Goal: Task Accomplishment & Management: Use online tool/utility

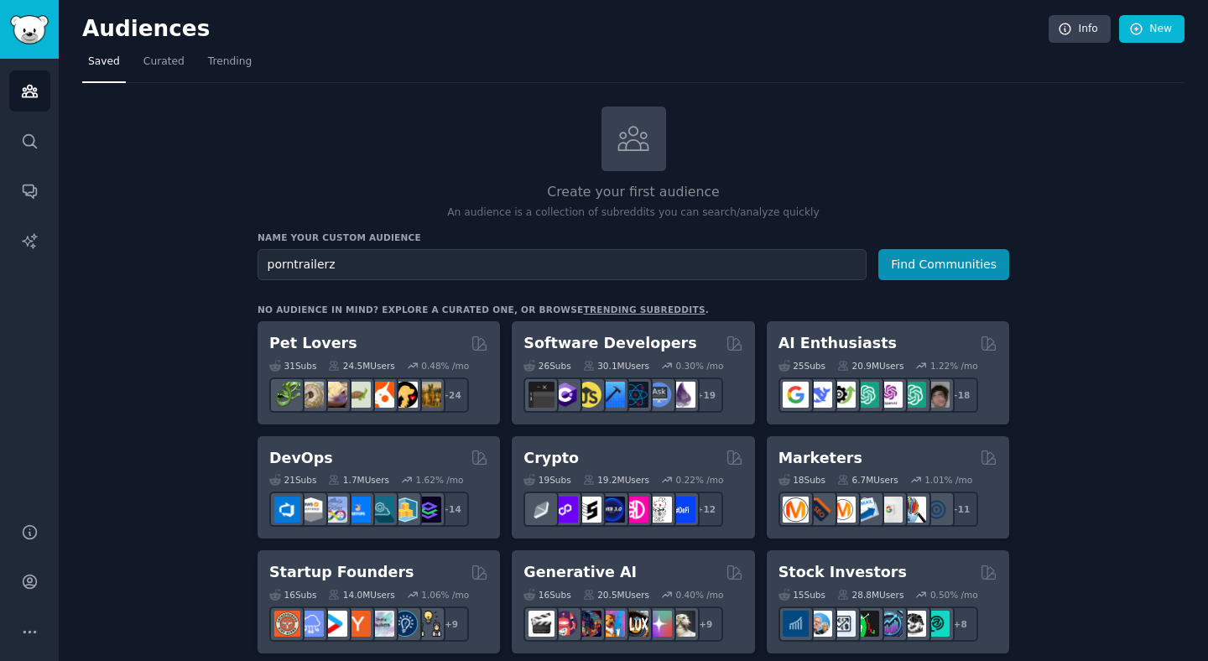
scroll to position [3, 0]
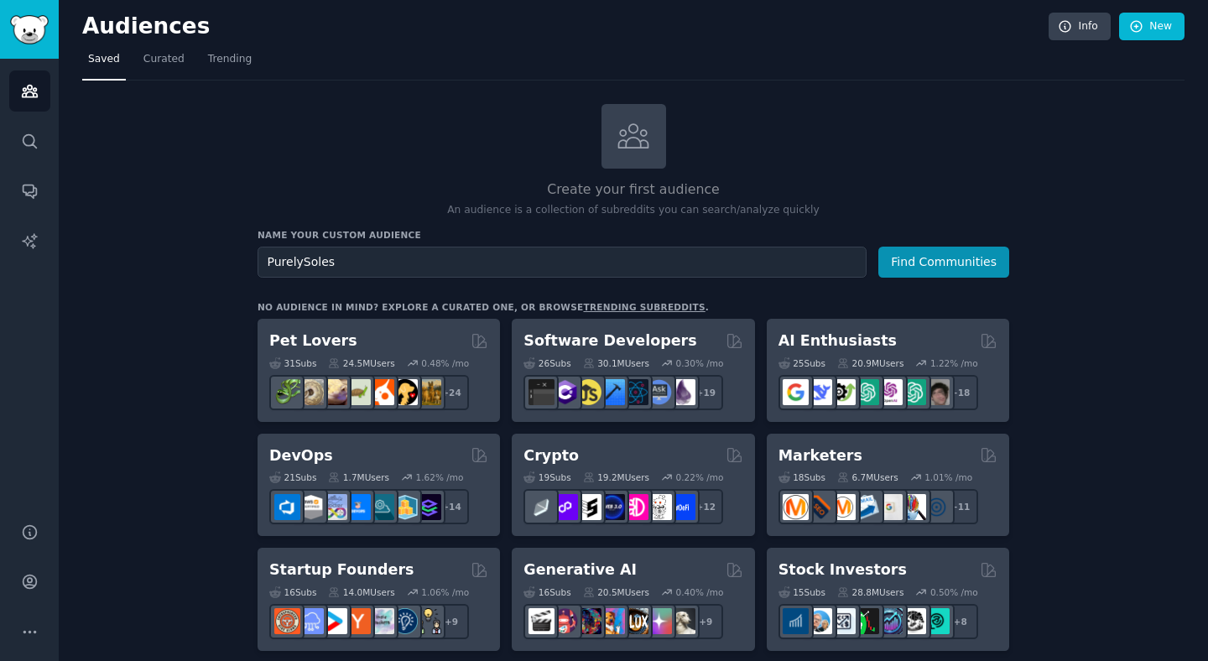
type input "PurelySoles"
click at [936, 268] on button "Find Communities" at bounding box center [943, 262] width 131 height 31
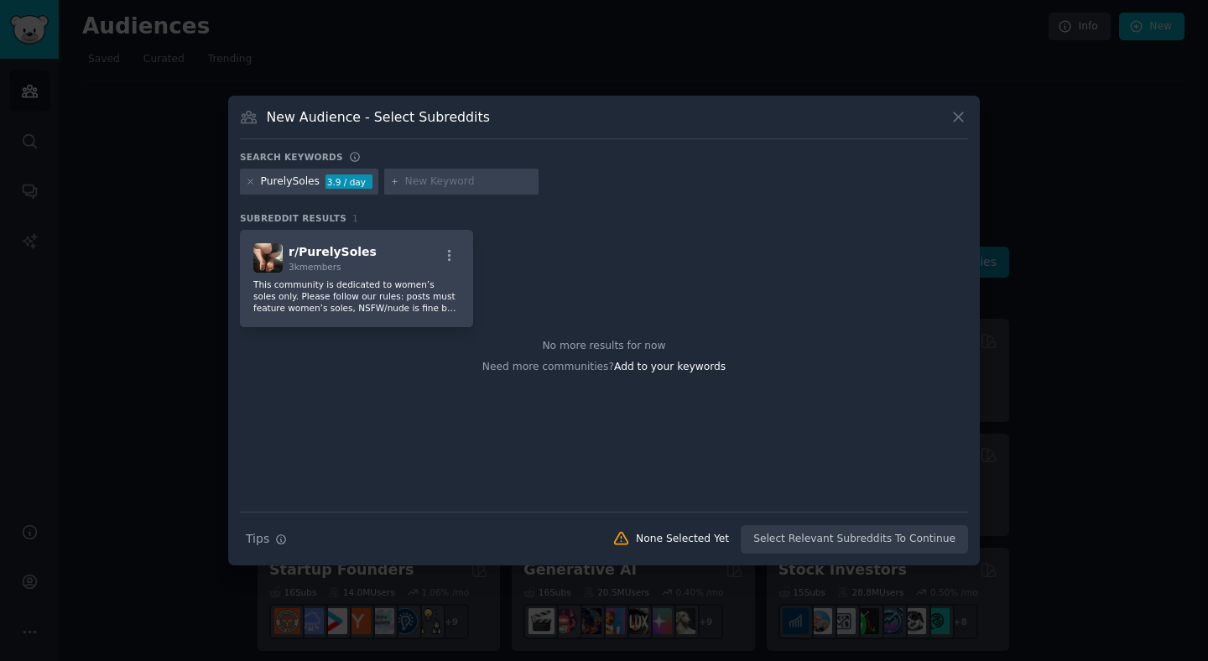
click at [962, 113] on icon at bounding box center [959, 117] width 18 height 18
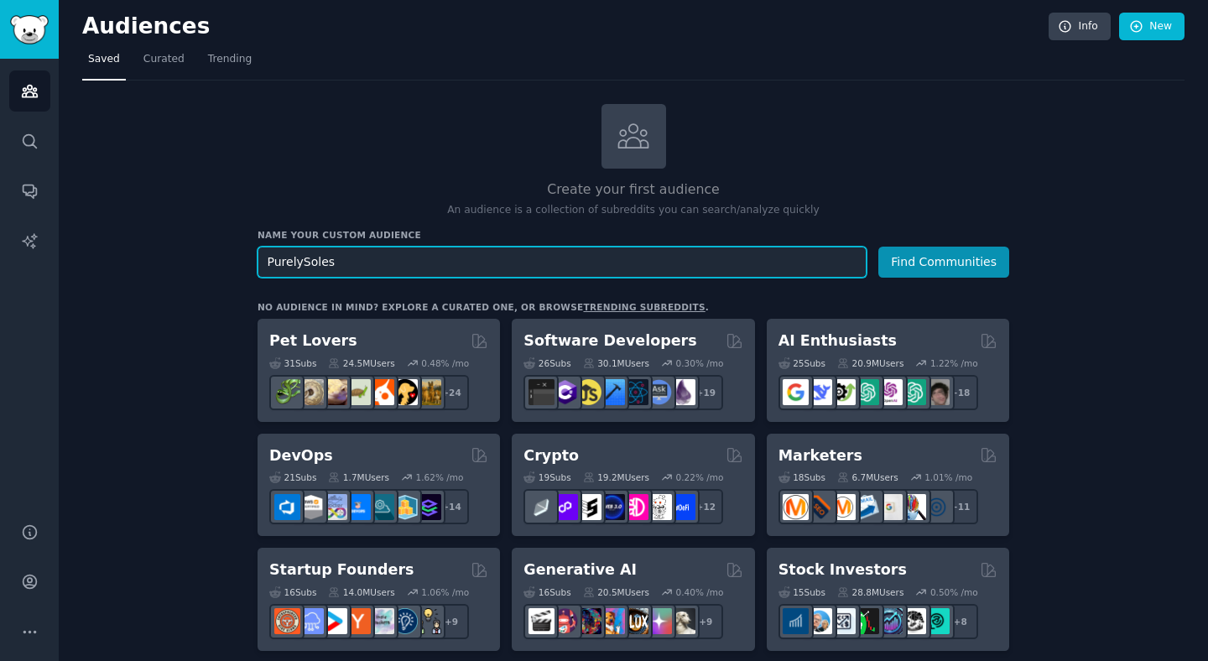
click at [436, 274] on input "PurelySoles" at bounding box center [562, 262] width 609 height 31
paste input "ukagakaghost"
type input "ukagakaghost"
click at [878, 247] on button "Find Communities" at bounding box center [943, 262] width 131 height 31
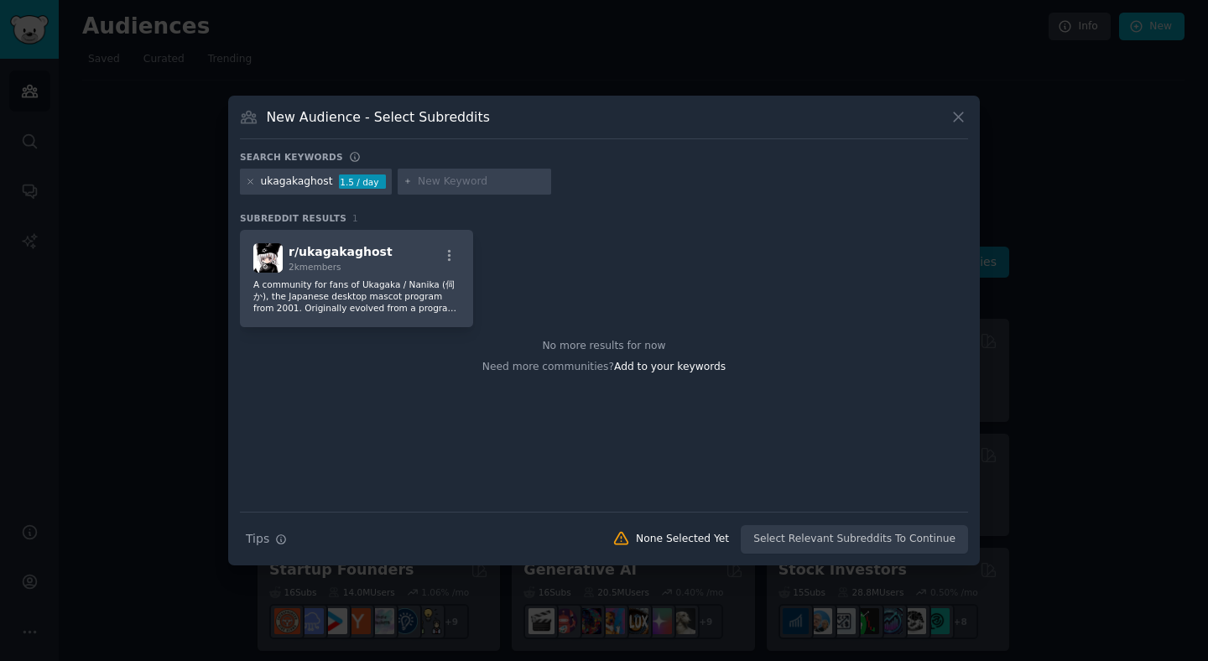
click at [952, 116] on icon at bounding box center [959, 117] width 18 height 18
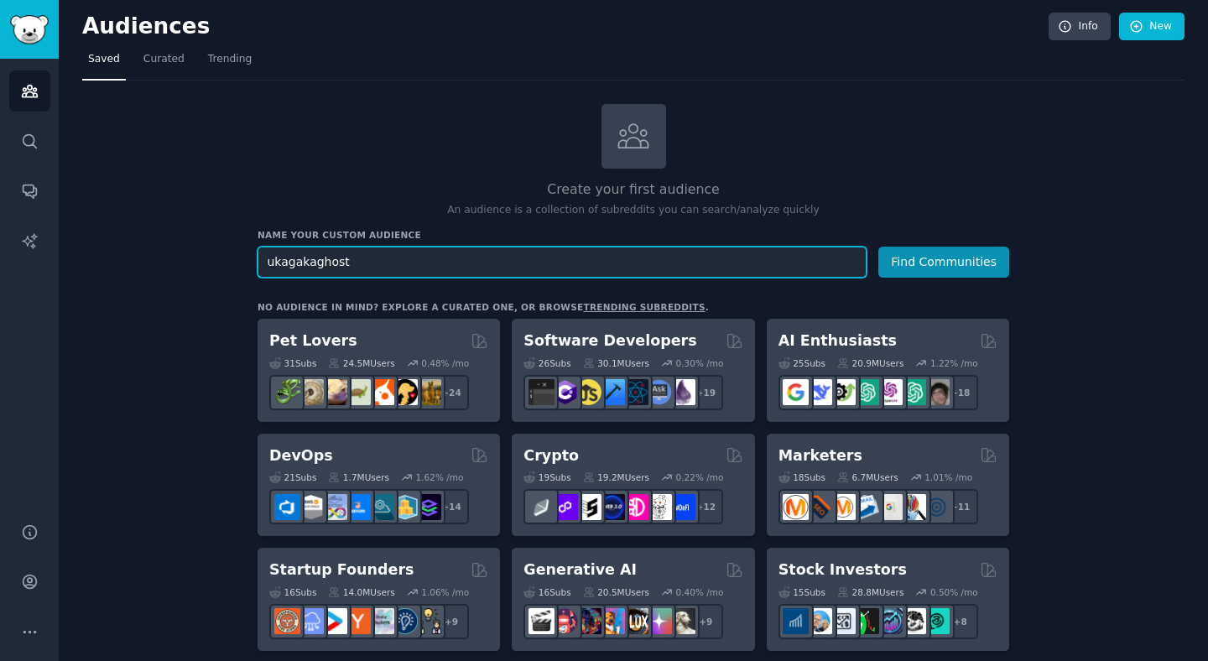
click at [561, 265] on input "ukagakaghost" at bounding box center [562, 262] width 609 height 31
paste input "Shegotadonk"
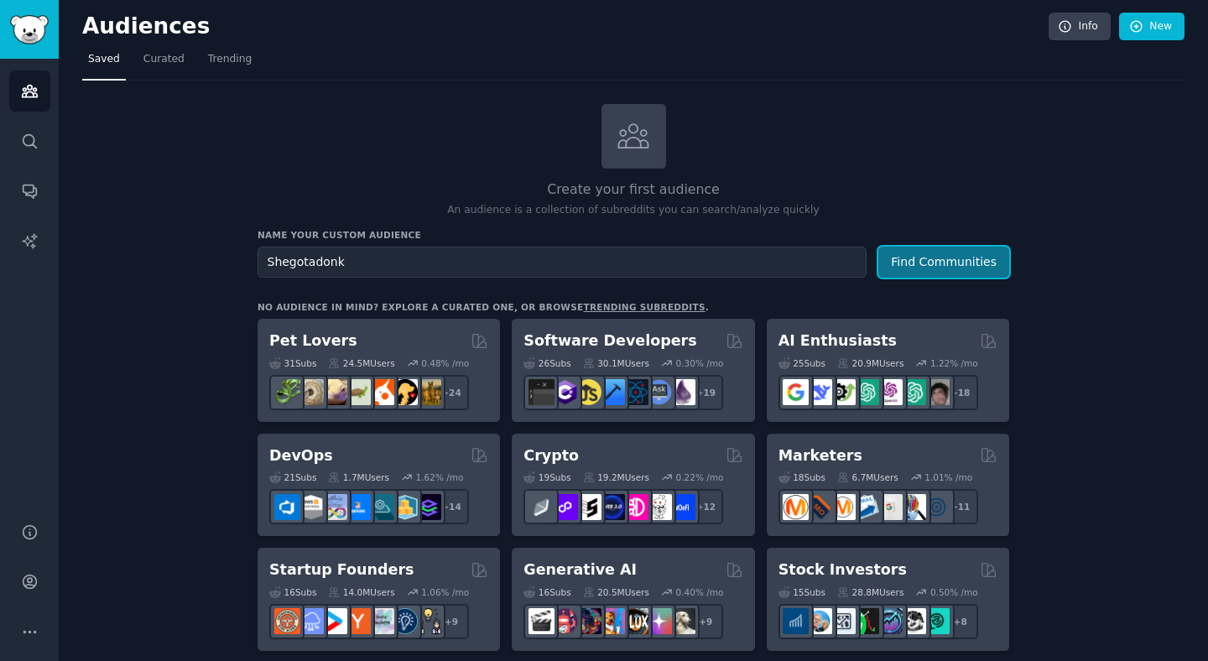
click at [920, 274] on button "Find Communities" at bounding box center [943, 262] width 131 height 31
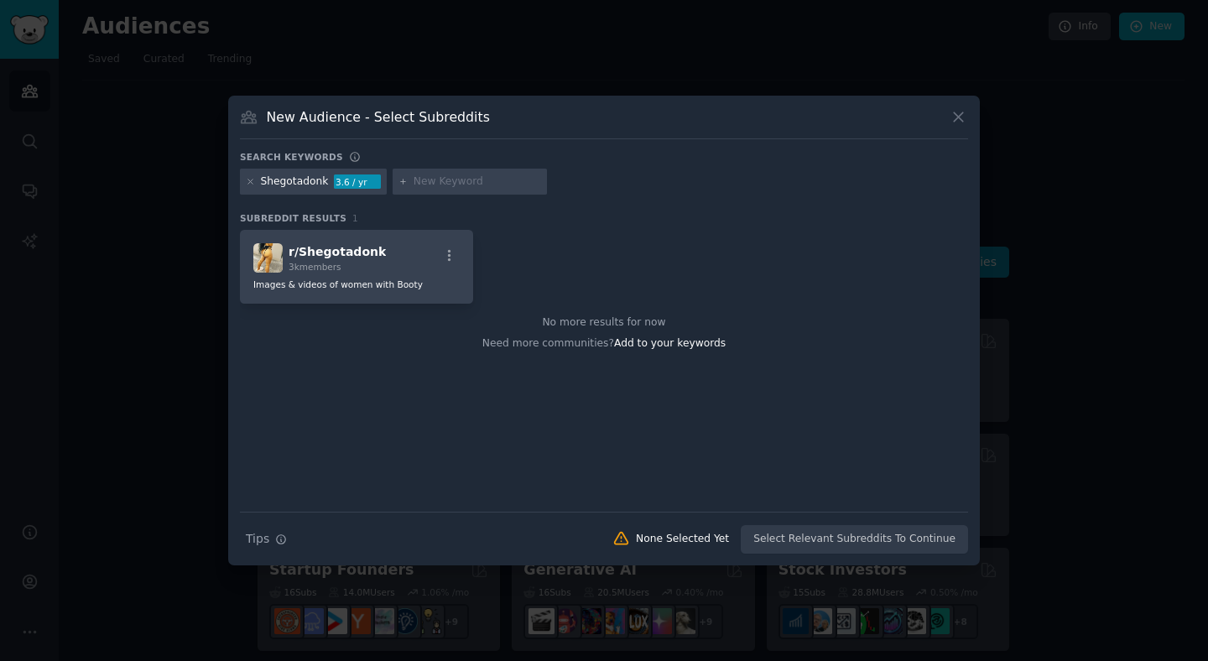
click at [959, 113] on icon at bounding box center [959, 117] width 18 height 18
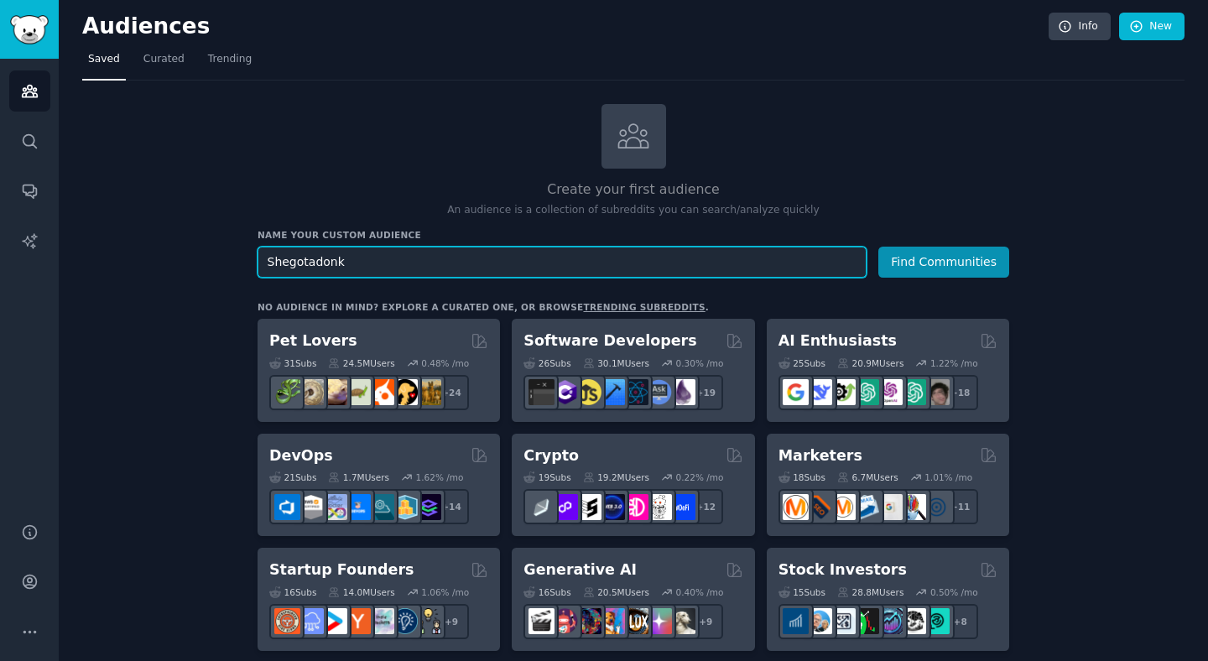
click at [387, 257] on input "Shegotadonk" at bounding box center [562, 262] width 609 height 31
paste input "RikiOhFGC"
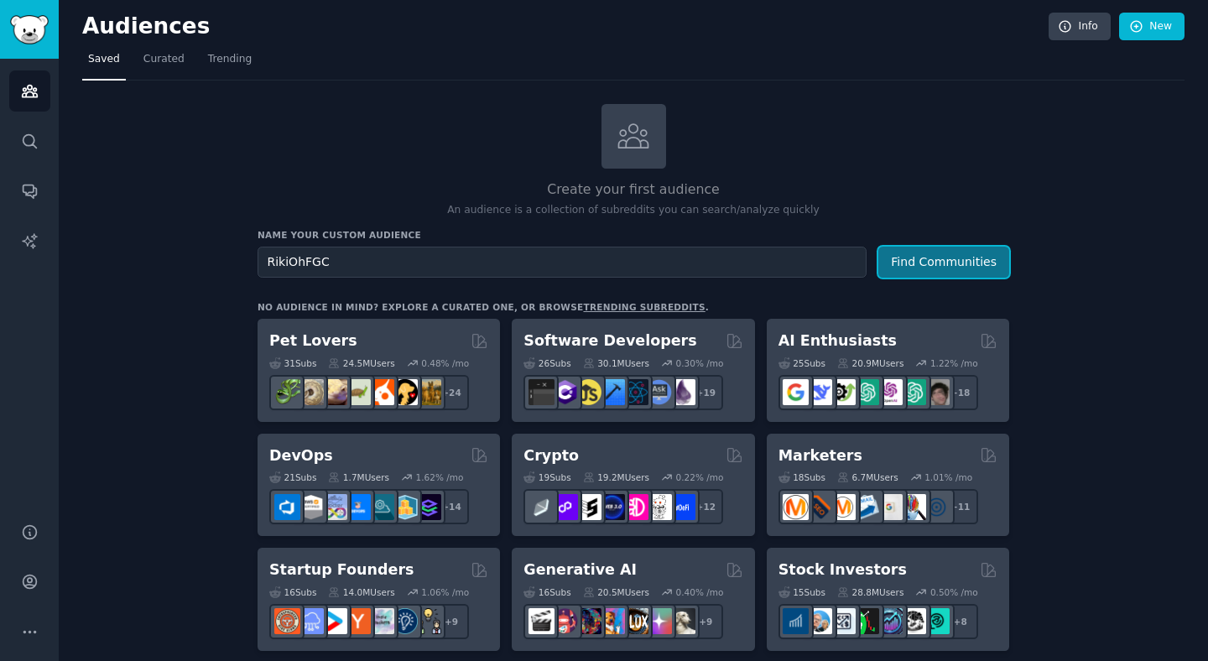
click at [936, 263] on button "Find Communities" at bounding box center [943, 262] width 131 height 31
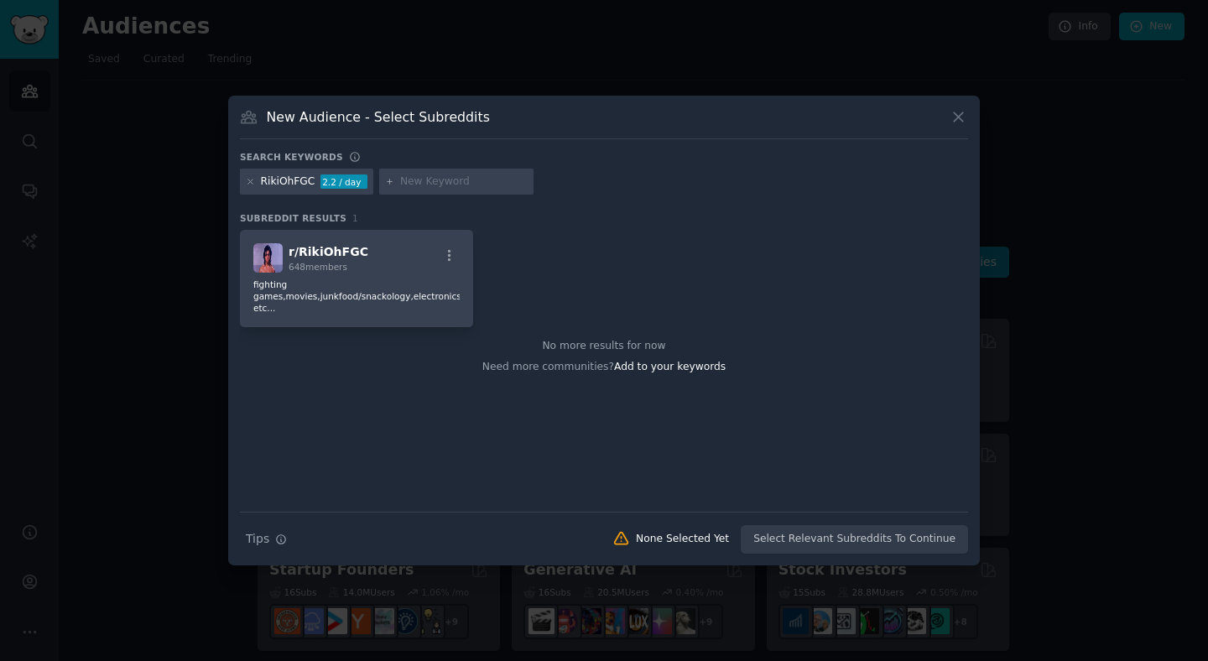
click at [962, 112] on icon at bounding box center [958, 116] width 9 height 9
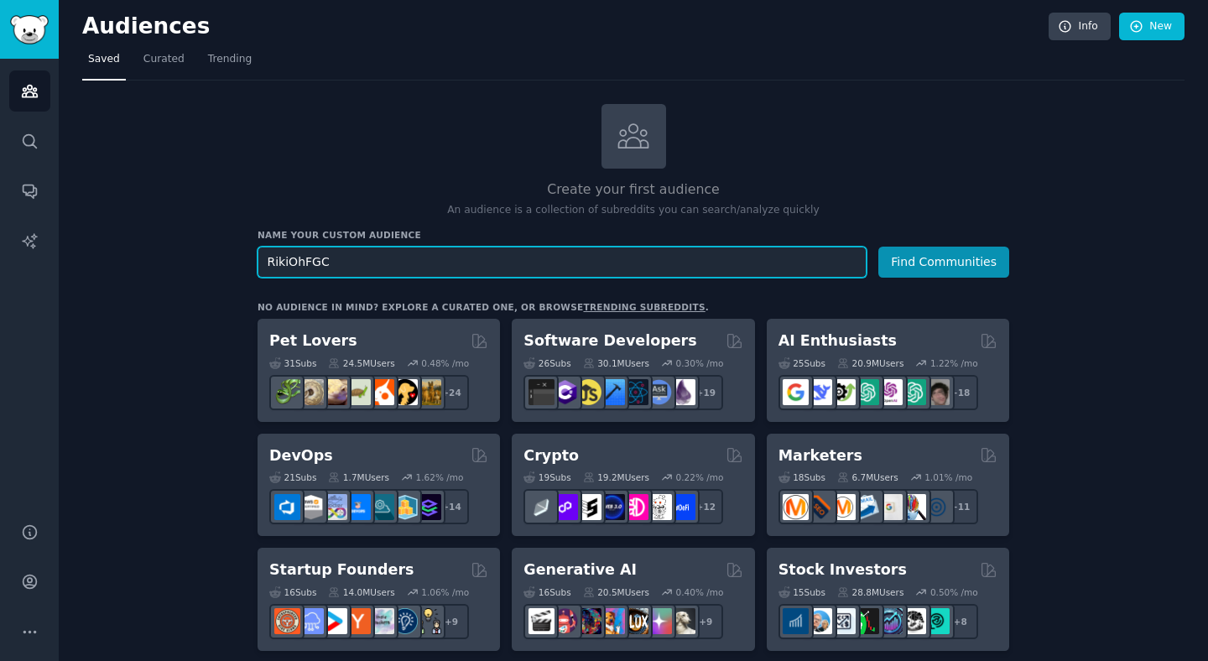
click at [404, 272] on input "RikiOhFGC" at bounding box center [562, 262] width 609 height 31
paste input "JeaneMarieOF"
click at [878, 247] on button "Find Communities" at bounding box center [943, 262] width 131 height 31
paste input "Anime_Ecchi"
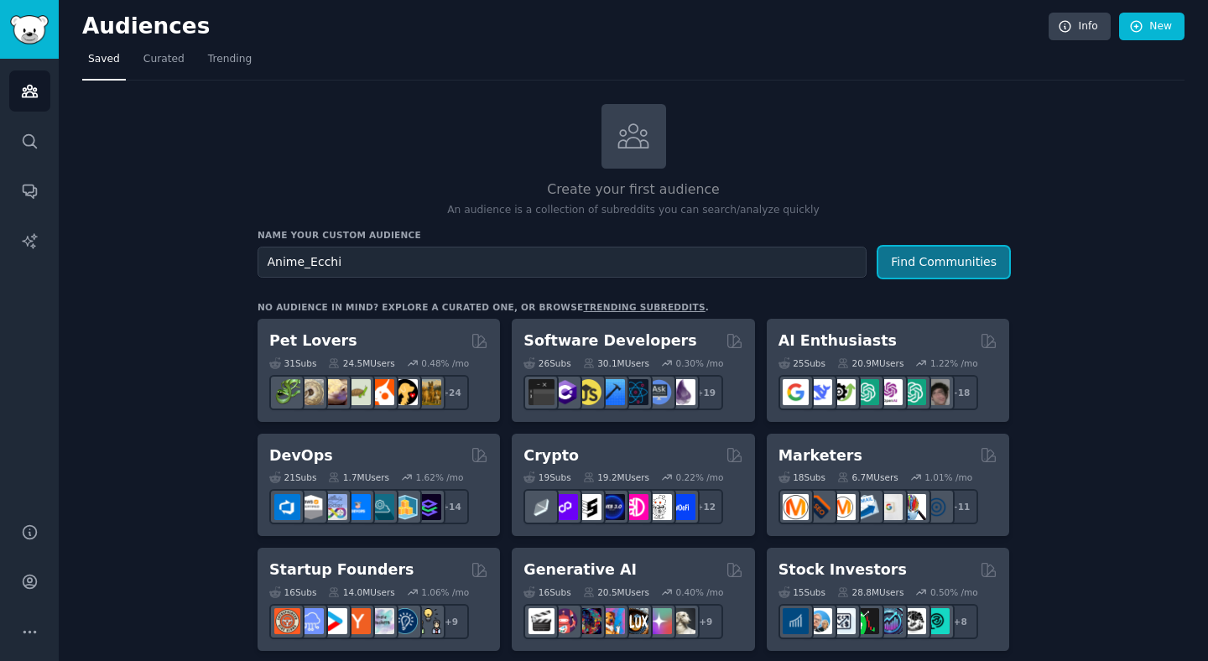
click at [940, 259] on button "Find Communities" at bounding box center [943, 262] width 131 height 31
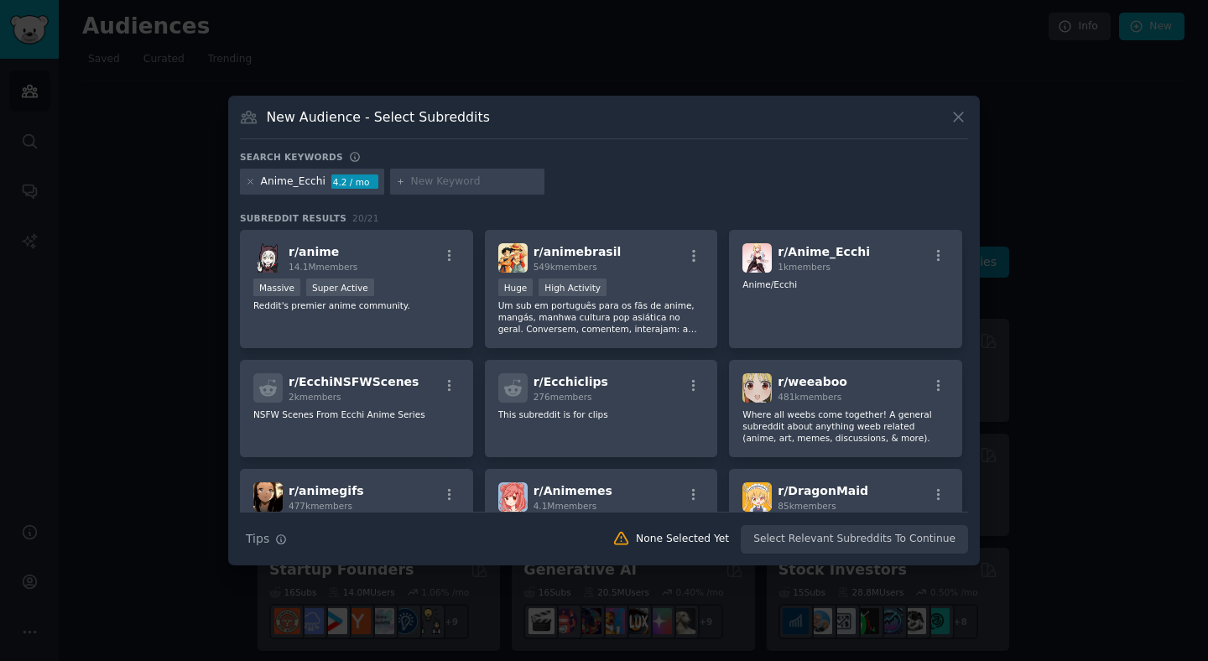
click at [959, 117] on icon at bounding box center [958, 116] width 9 height 9
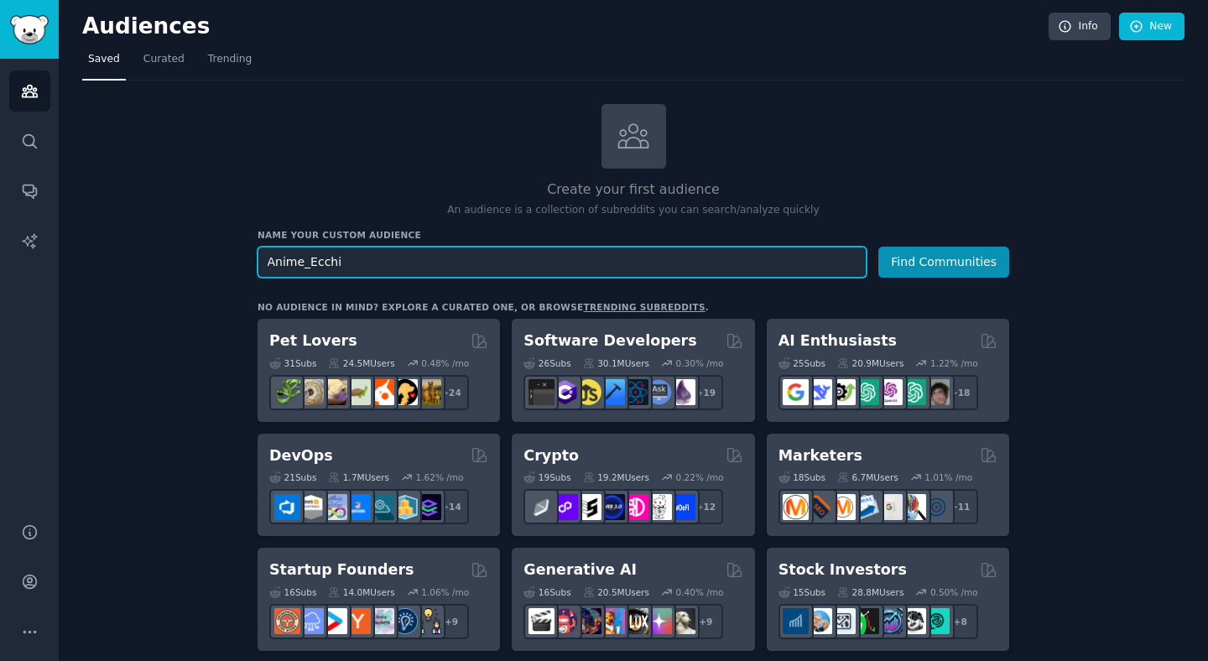
click at [444, 260] on input "Anime_Ecchi" at bounding box center [562, 262] width 609 height 31
paste input "amandamccantsassests"
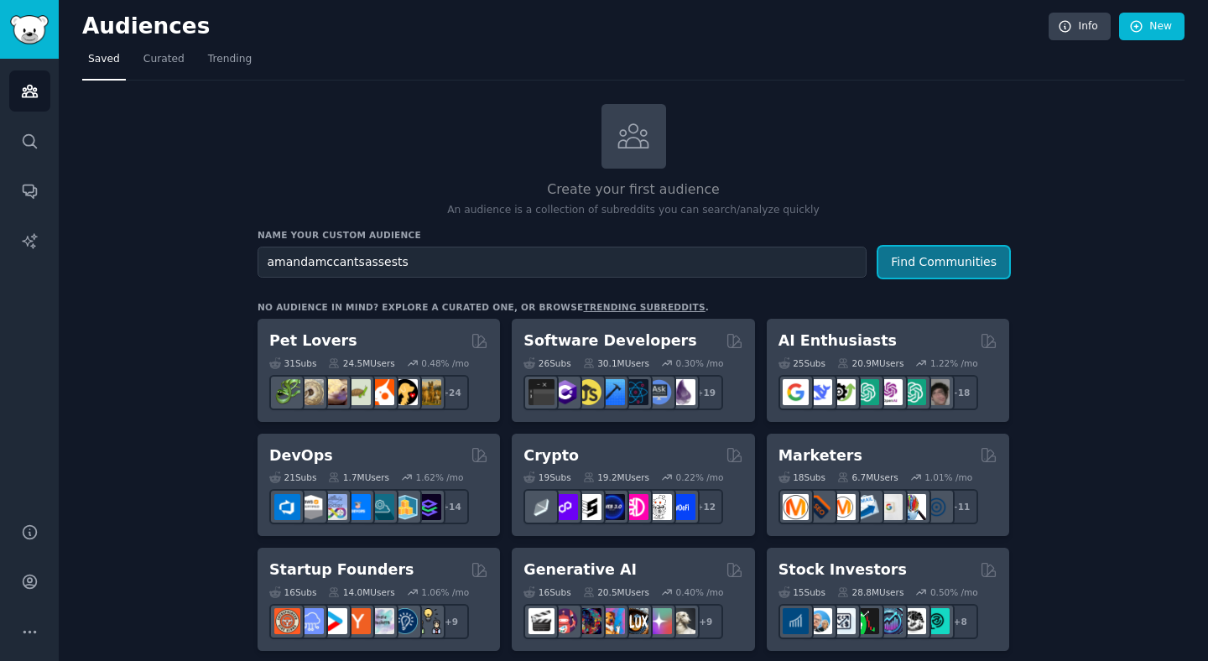
click at [926, 263] on button "Find Communities" at bounding box center [943, 262] width 131 height 31
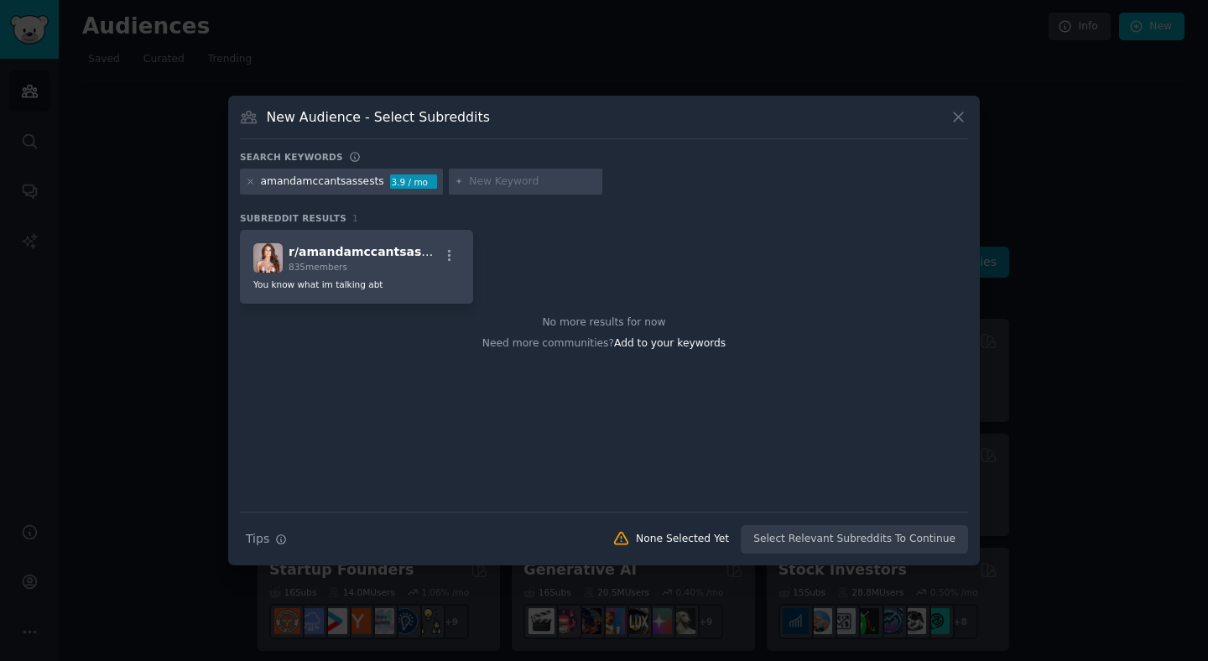
click at [951, 115] on icon at bounding box center [959, 117] width 18 height 18
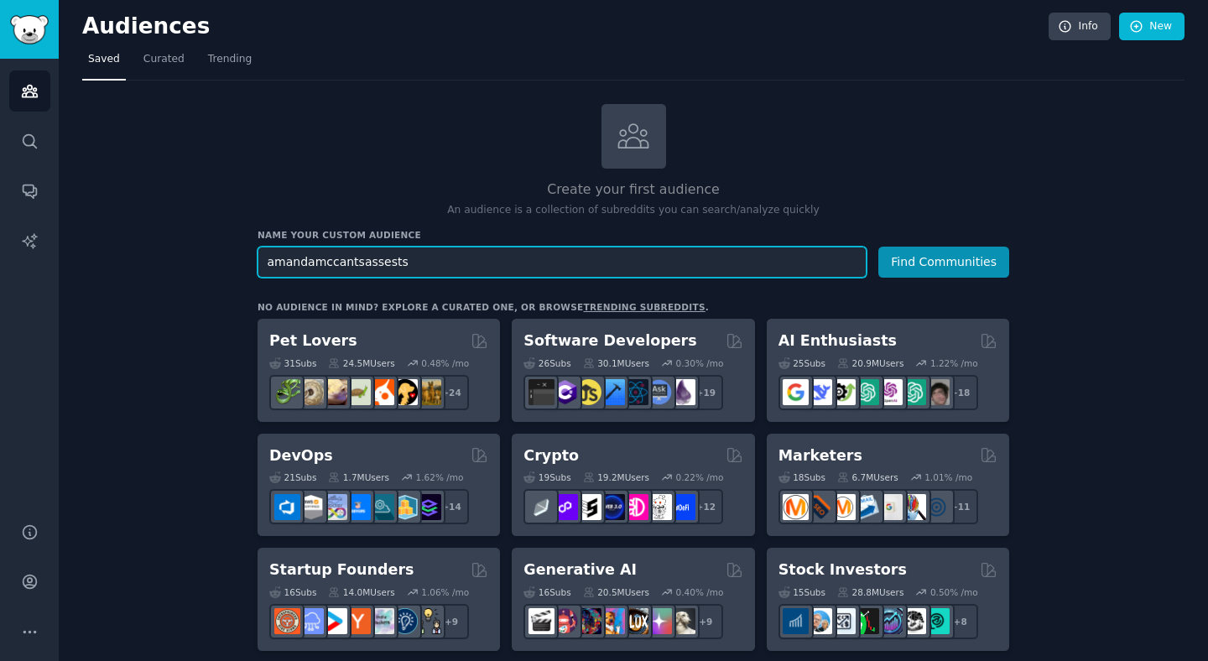
click at [457, 258] on input "amandamccantsassests" at bounding box center [562, 262] width 609 height 31
paste input "Shegotadonk"
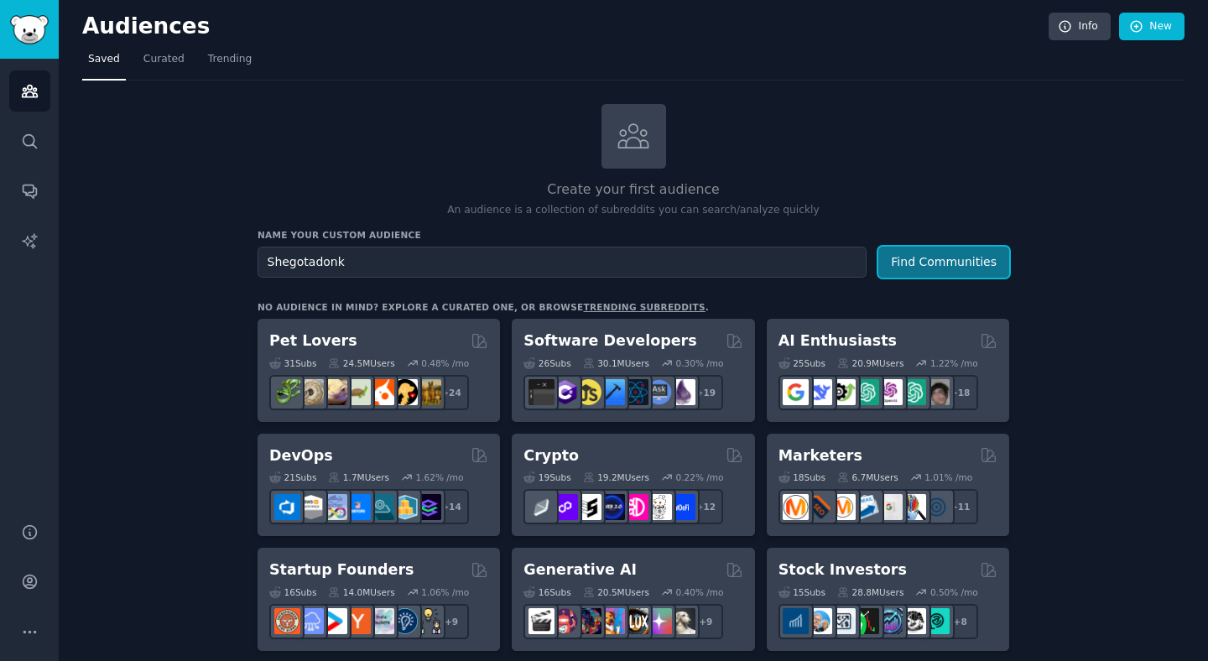
click at [899, 258] on button "Find Communities" at bounding box center [943, 262] width 131 height 31
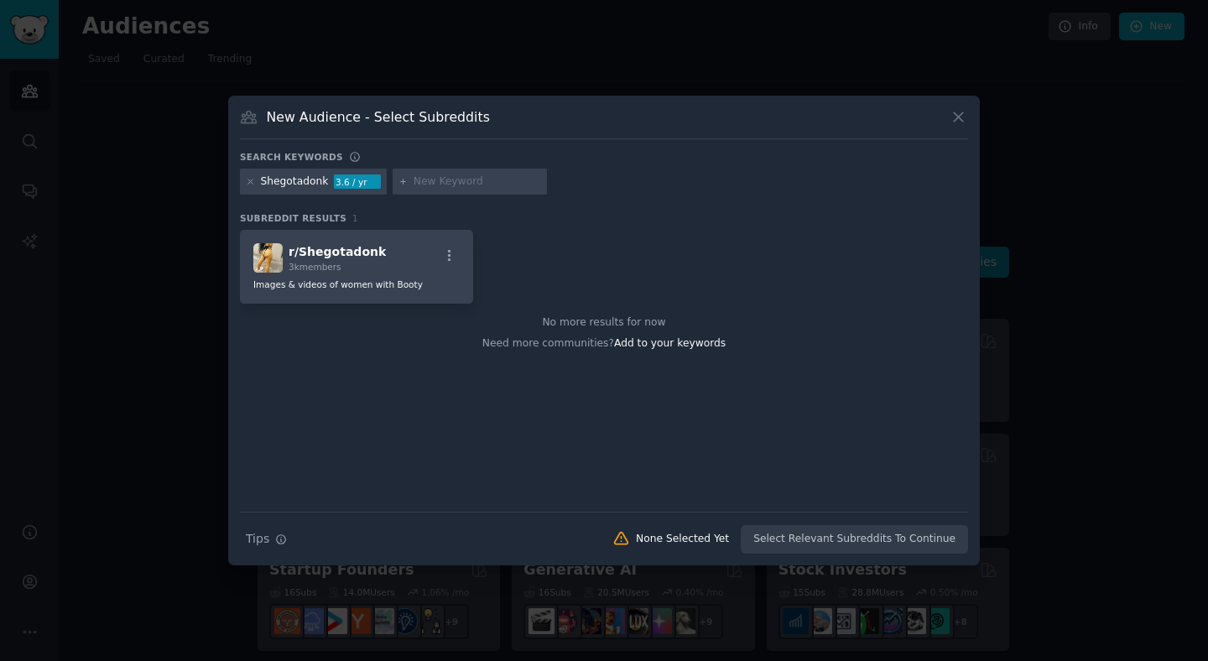
click at [951, 113] on icon at bounding box center [959, 117] width 18 height 18
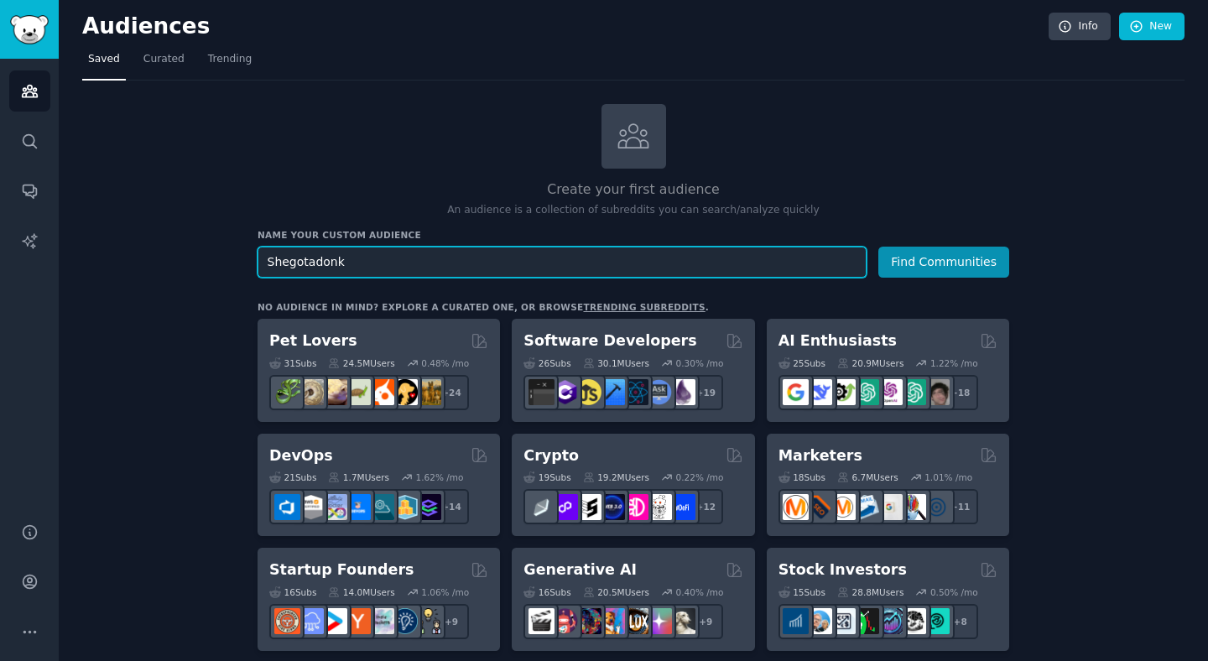
click at [443, 262] on input "Shegotadonk" at bounding box center [562, 262] width 609 height 31
paste input "MaleFeetBuyAndSell"
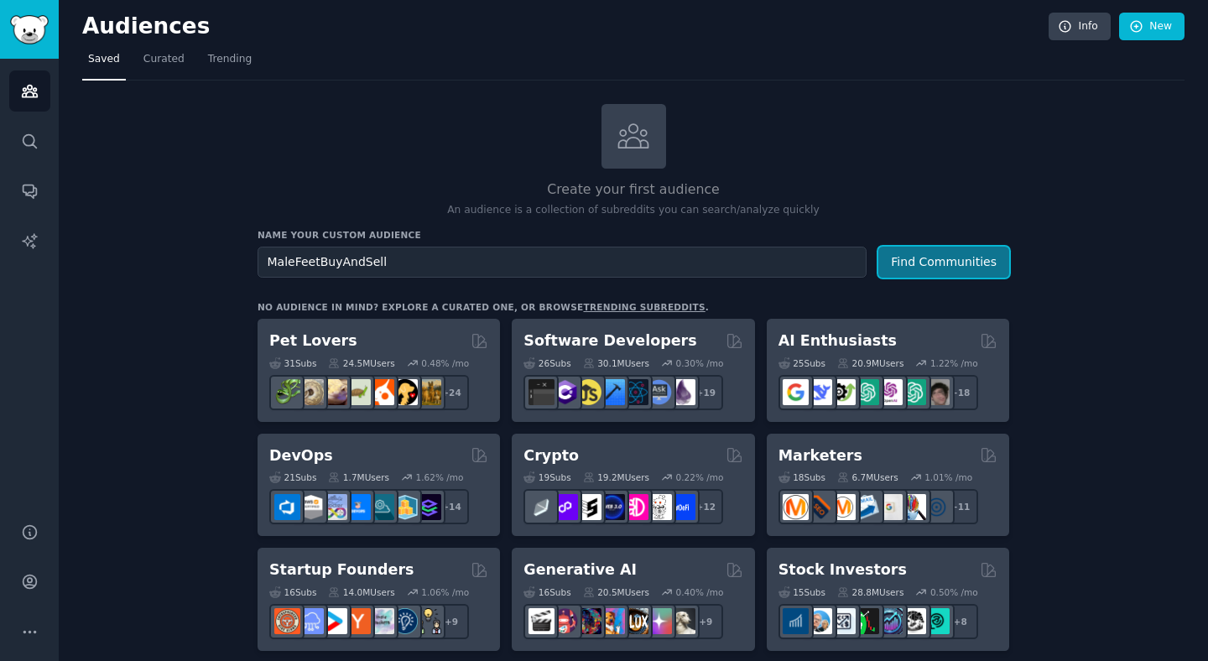
click at [925, 251] on button "Find Communities" at bounding box center [943, 262] width 131 height 31
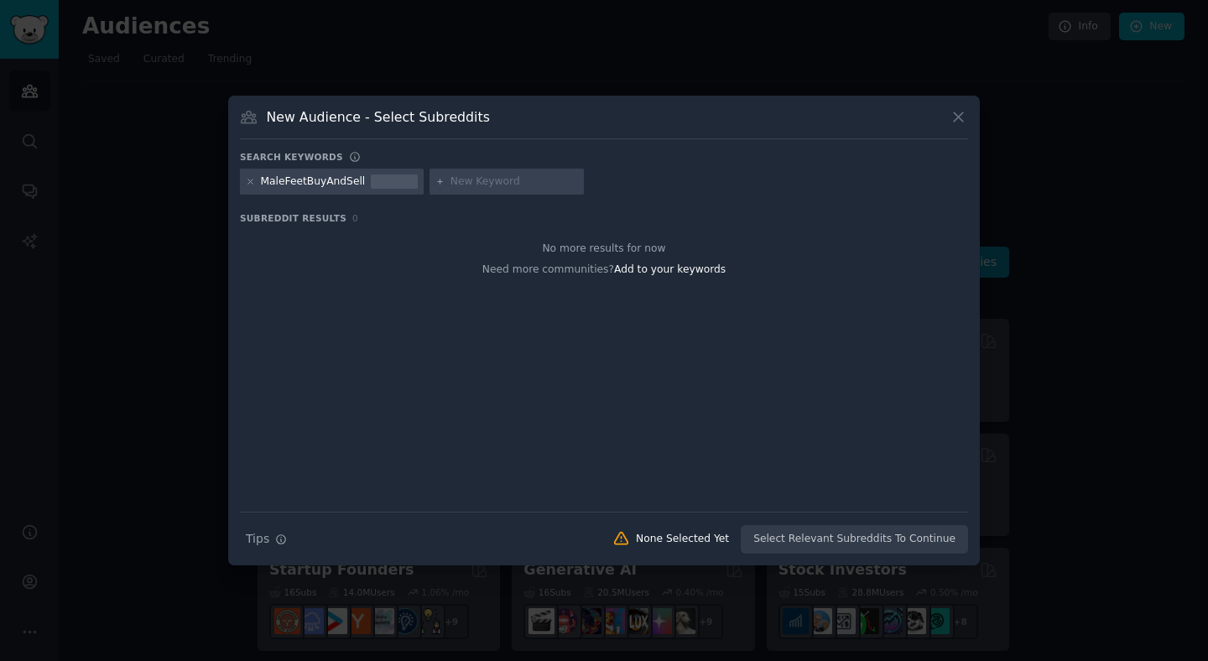
click at [951, 127] on div "New Audience - Select Subreddits" at bounding box center [604, 123] width 728 height 32
click at [965, 109] on icon at bounding box center [959, 117] width 18 height 18
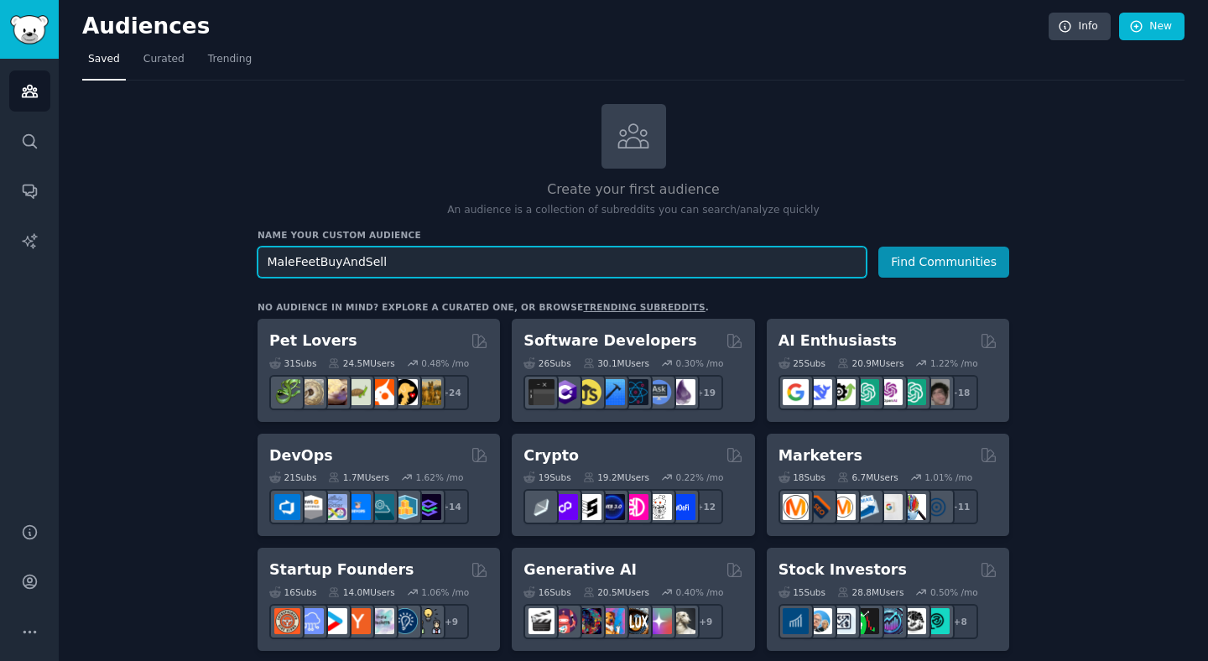
click at [399, 268] on input "MaleFeetBuyAndSell" at bounding box center [562, 262] width 609 height 31
paste input "BrookeAdamsAss"
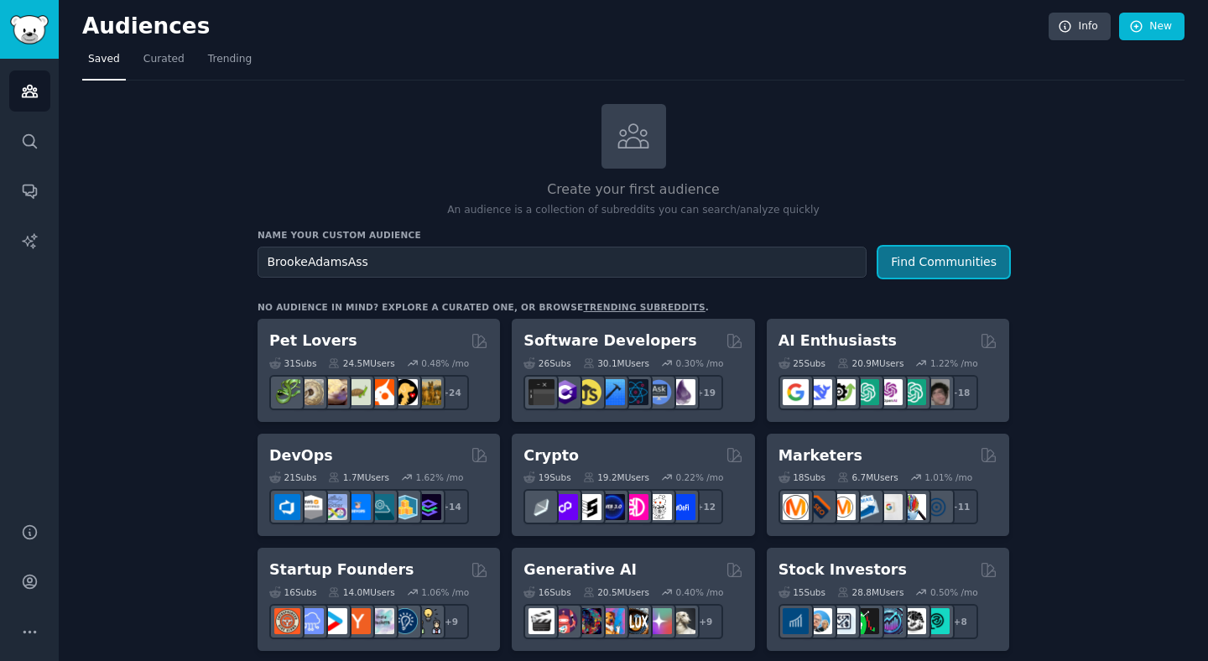
click at [929, 264] on button "Find Communities" at bounding box center [943, 262] width 131 height 31
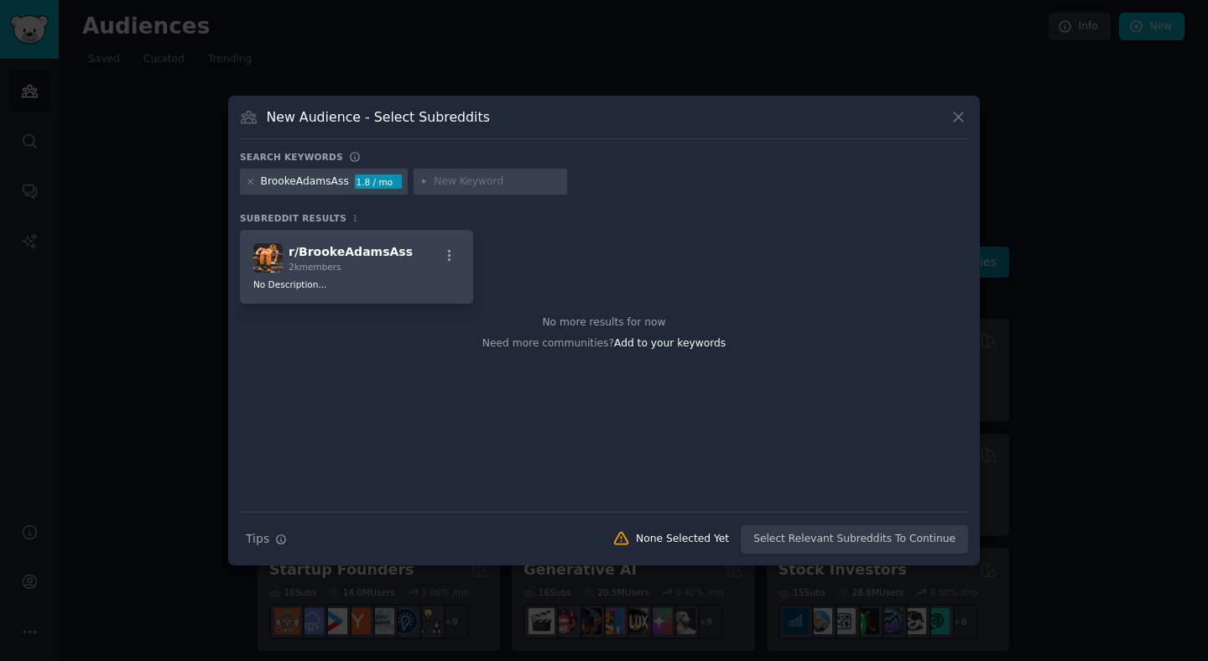
click at [950, 117] on icon at bounding box center [959, 117] width 18 height 18
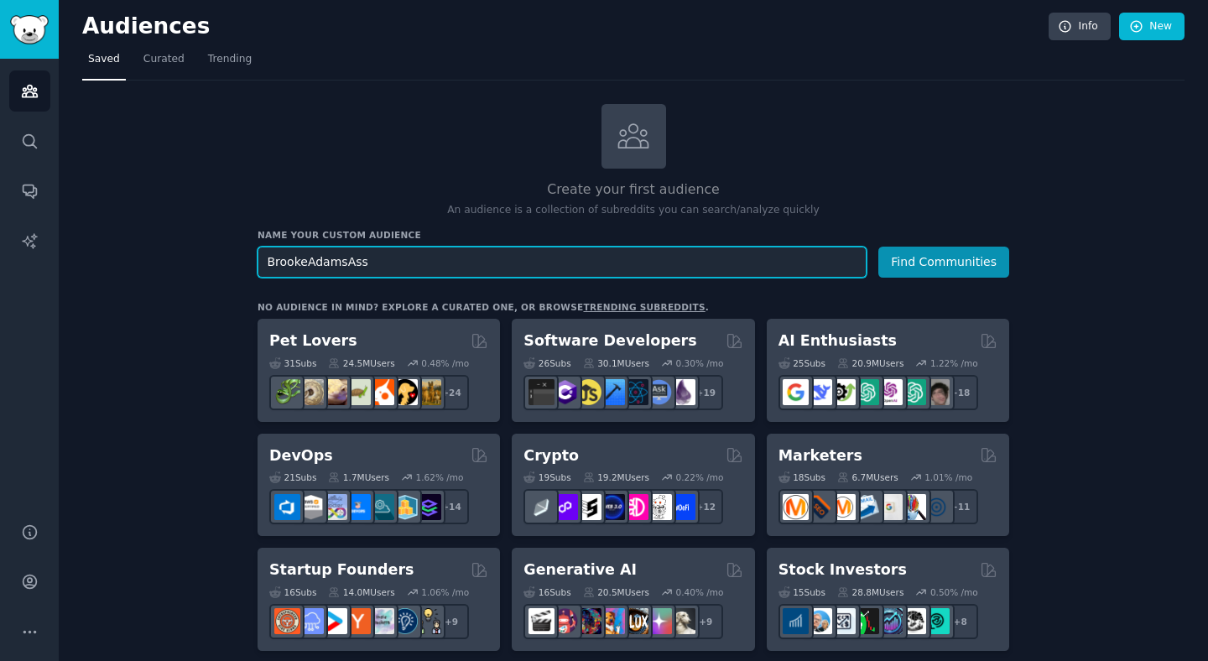
click at [735, 261] on input "BrookeAdamsAss" at bounding box center [562, 262] width 609 height 31
click at [487, 266] on input "BrookeAdamsAss" at bounding box center [562, 262] width 609 height 31
paste input "AnimeDre"
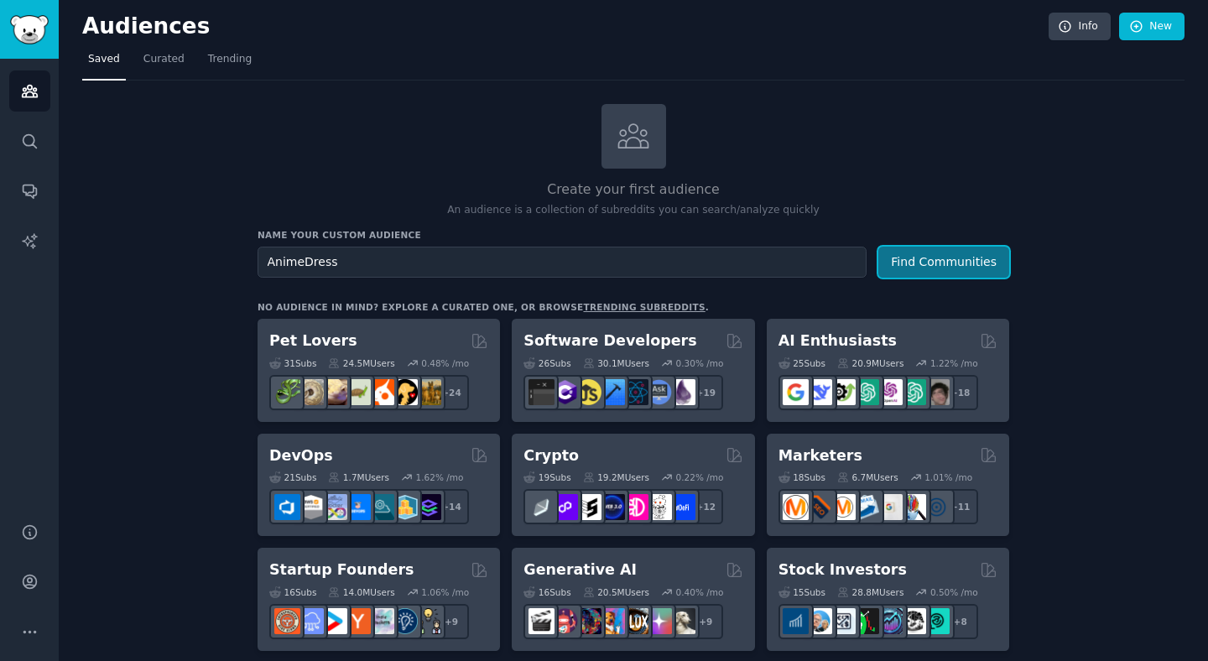
click at [923, 259] on button "Find Communities" at bounding box center [943, 262] width 131 height 31
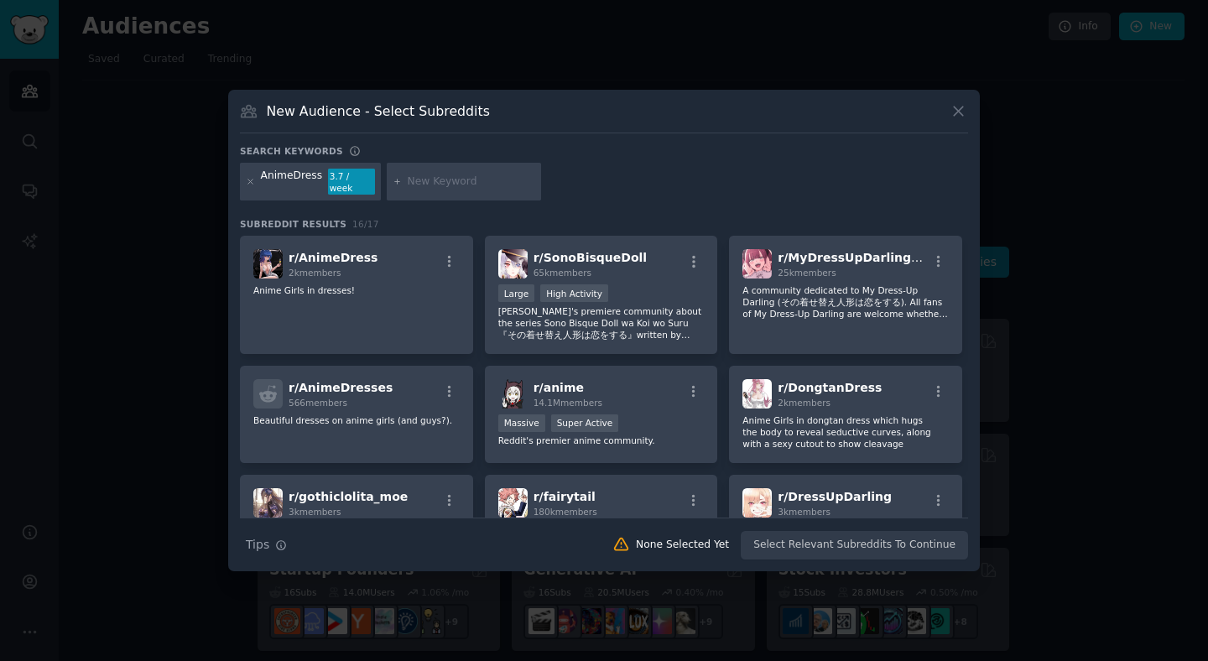
click at [958, 118] on icon at bounding box center [959, 111] width 18 height 18
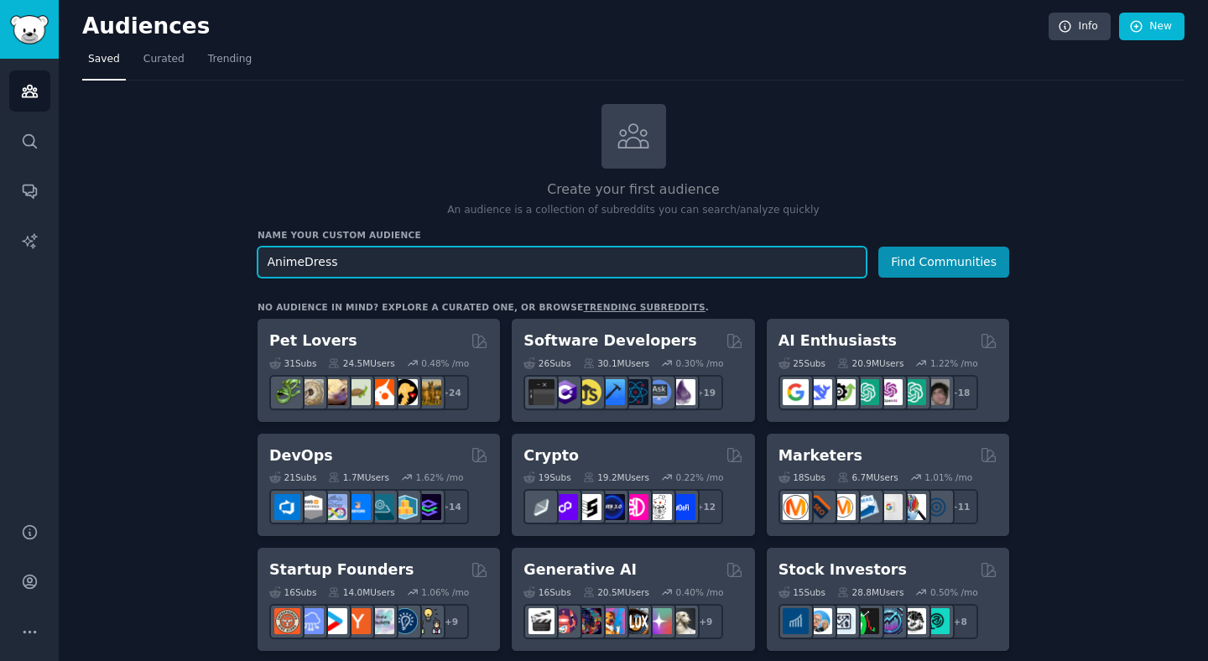
click at [481, 252] on input "AnimeDress" at bounding box center [562, 262] width 609 height 31
paste input "ThighCrushing"
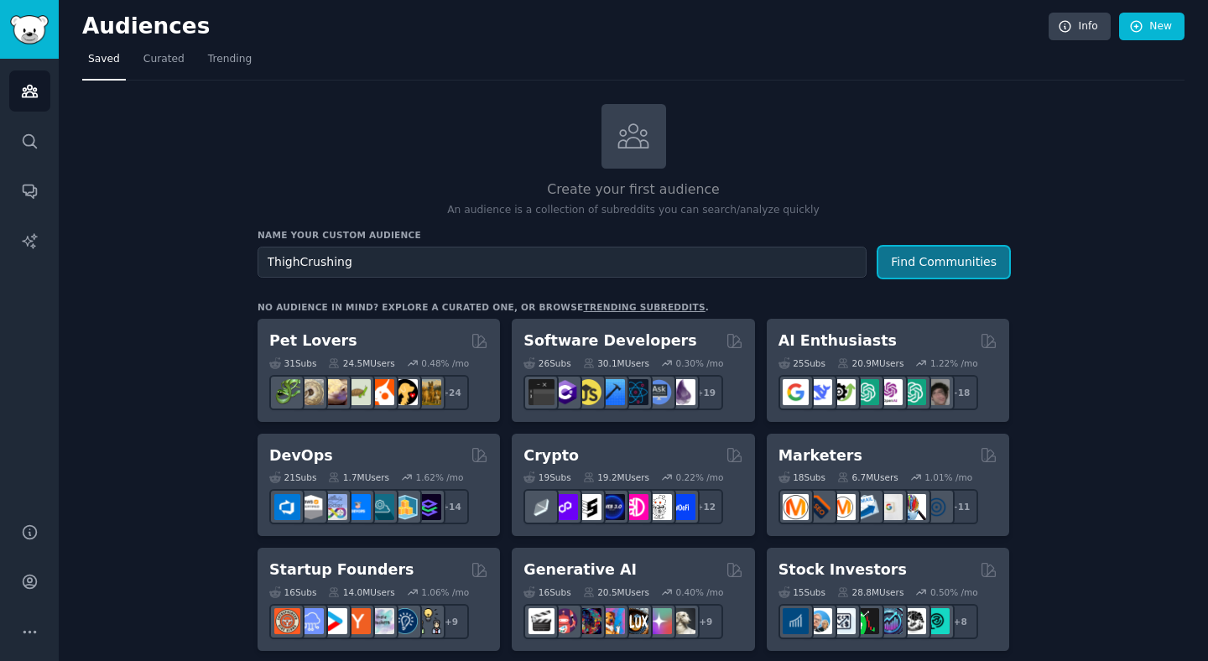
click at [941, 257] on button "Find Communities" at bounding box center [943, 262] width 131 height 31
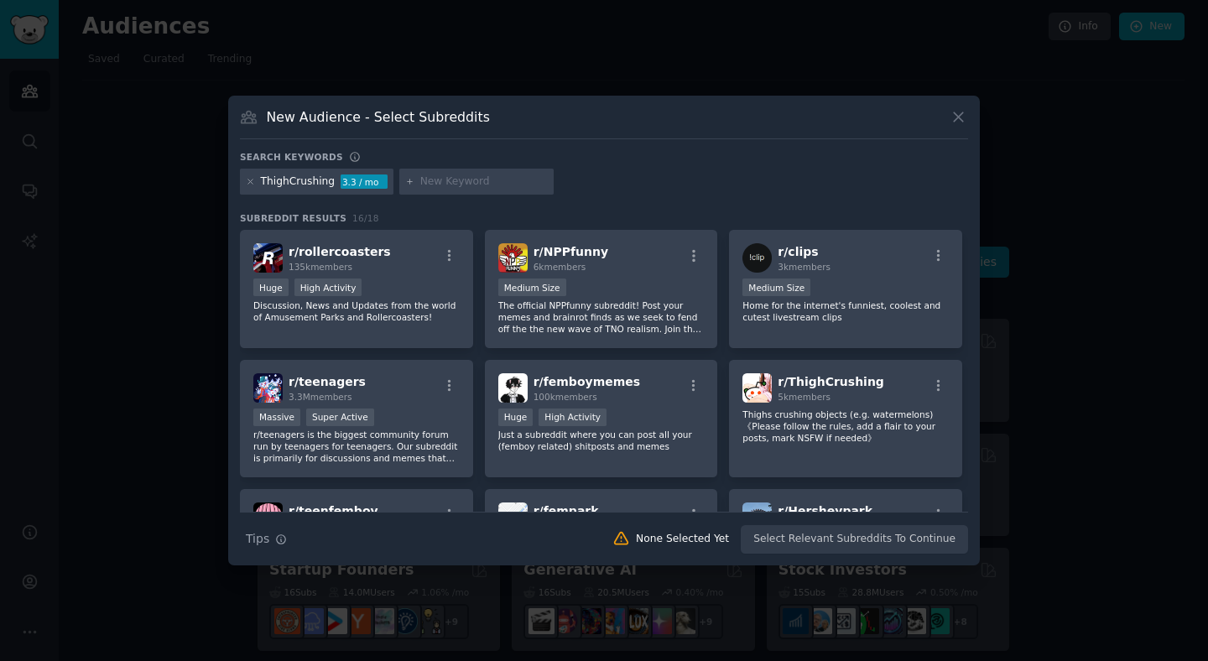
click at [957, 126] on button at bounding box center [958, 116] width 19 height 19
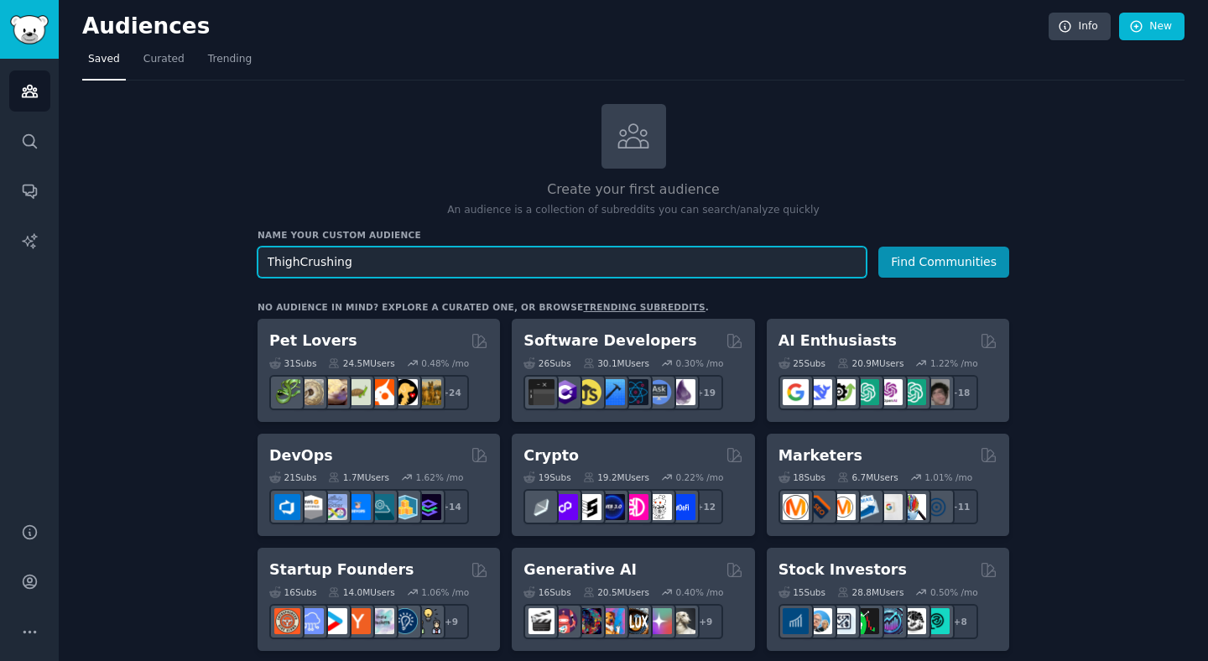
click at [500, 256] on input "ThighCrushing" at bounding box center [562, 262] width 609 height 31
paste input "Argentinasss__0"
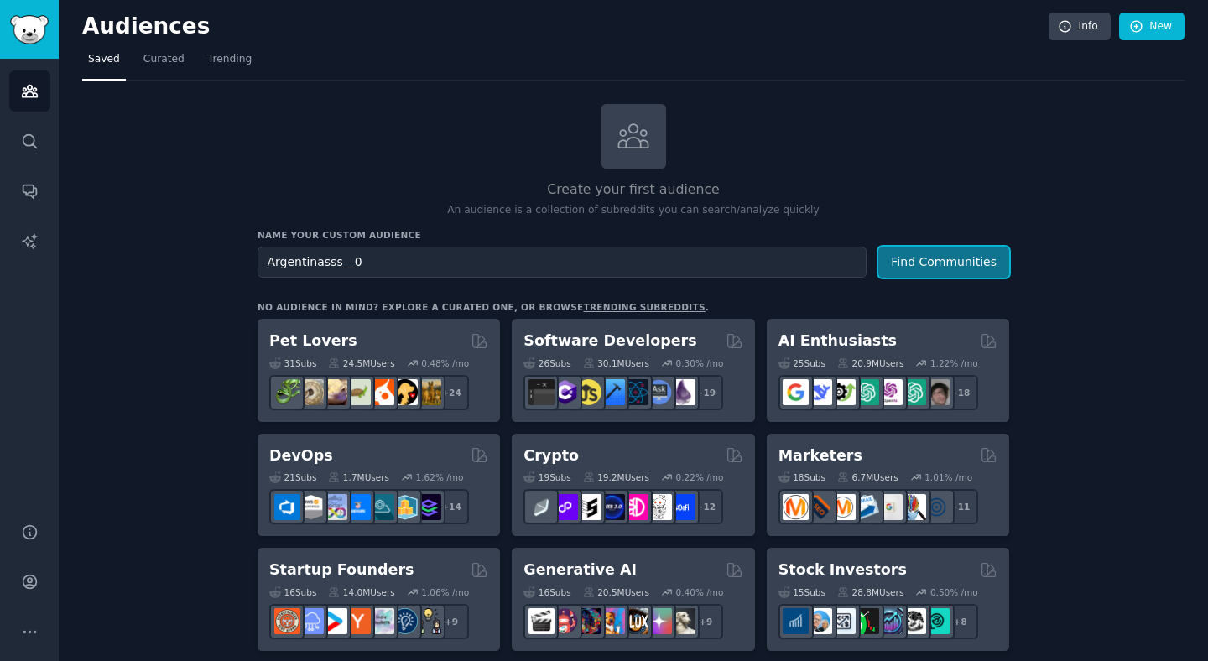
click at [908, 268] on button "Find Communities" at bounding box center [943, 262] width 131 height 31
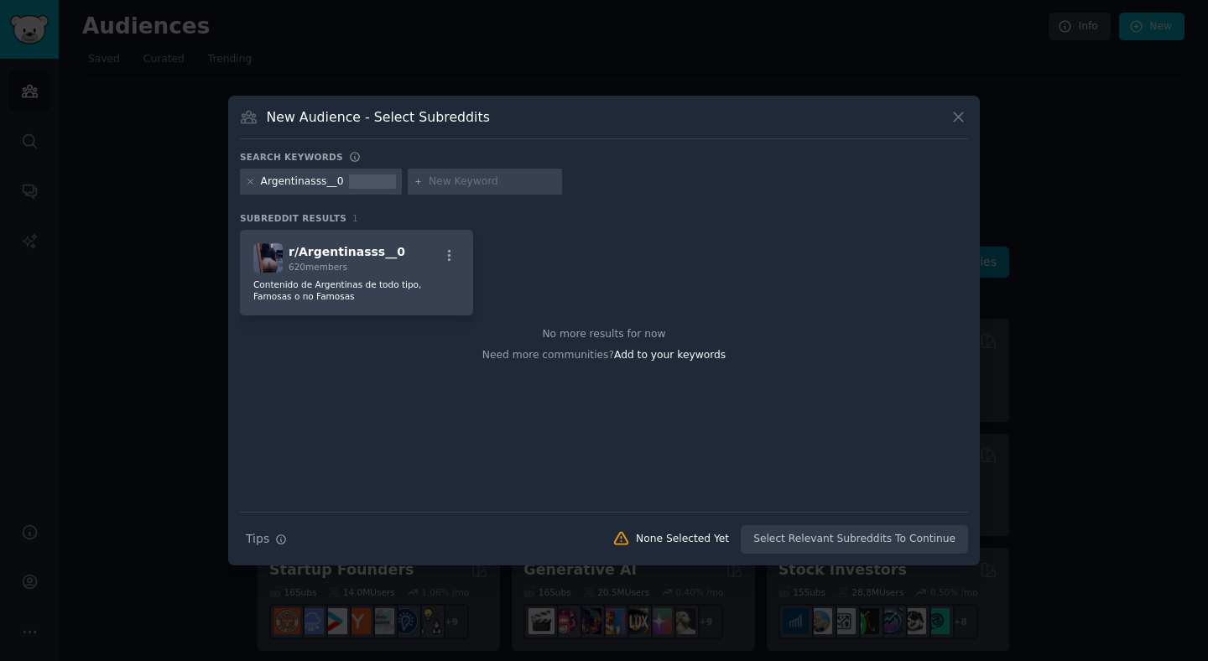
click at [962, 115] on icon at bounding box center [959, 117] width 18 height 18
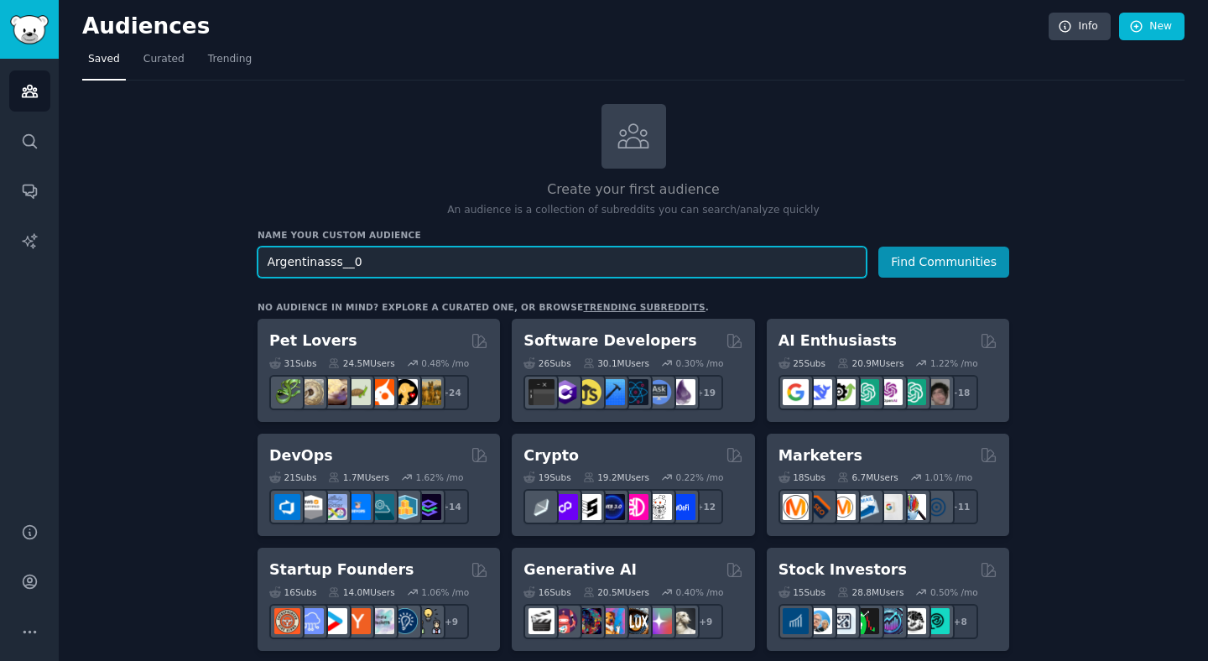
click at [425, 274] on input "Argentinasss__0" at bounding box center [562, 262] width 609 height 31
paste input "miss4en"
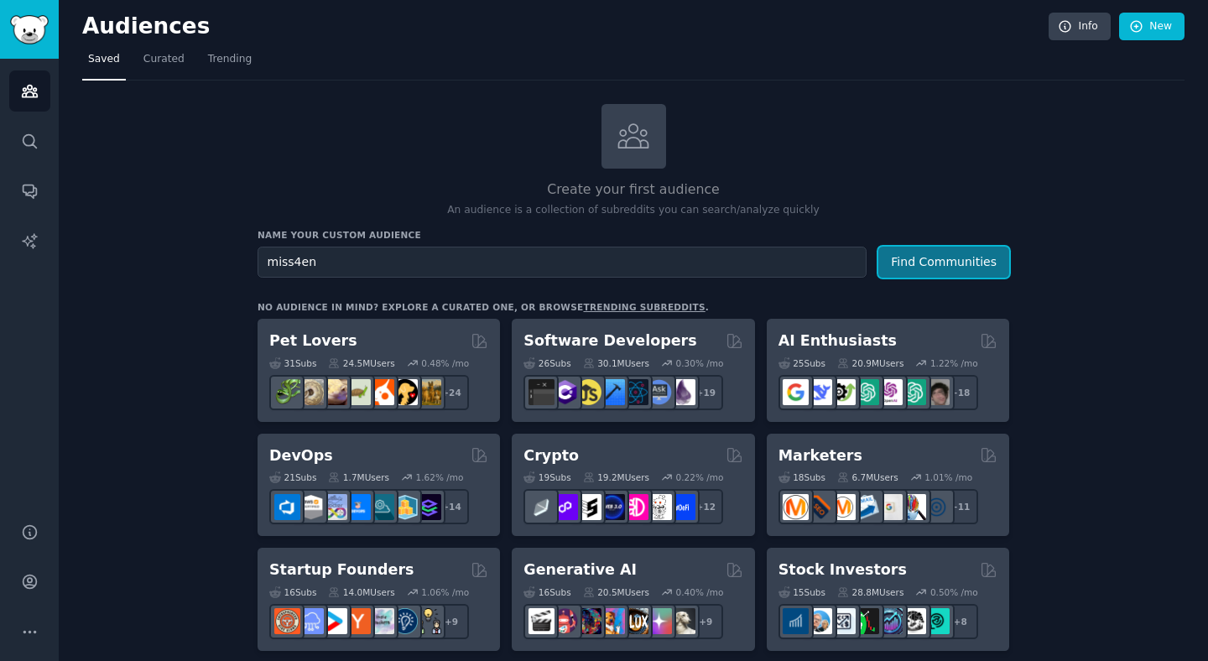
click at [920, 263] on button "Find Communities" at bounding box center [943, 262] width 131 height 31
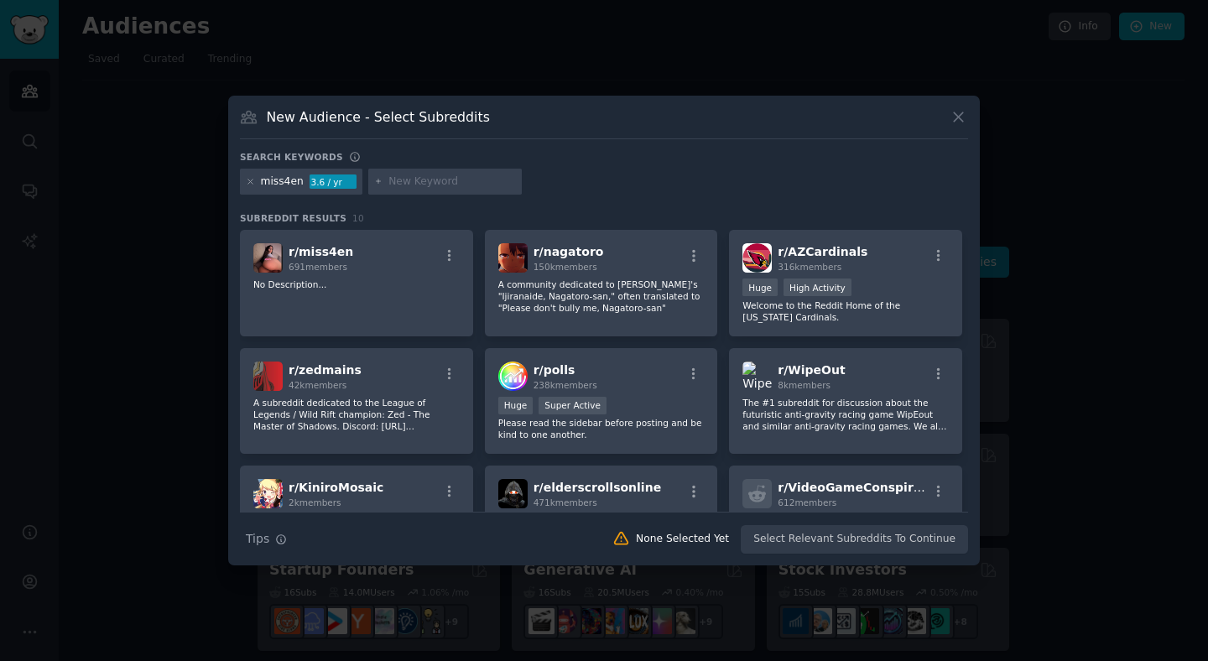
click at [962, 112] on icon at bounding box center [958, 116] width 9 height 9
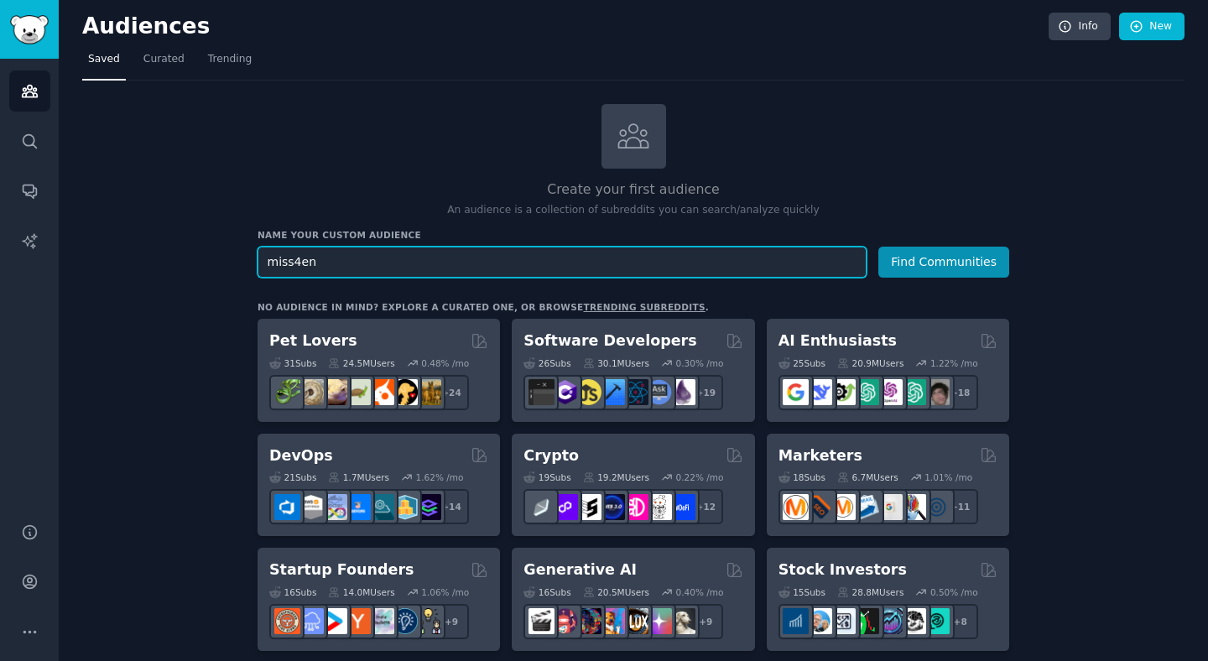
click at [506, 268] on input "miss4en" at bounding box center [562, 262] width 609 height 31
paste input "FortnlteP0r"
type input "FortnlteP0rn"
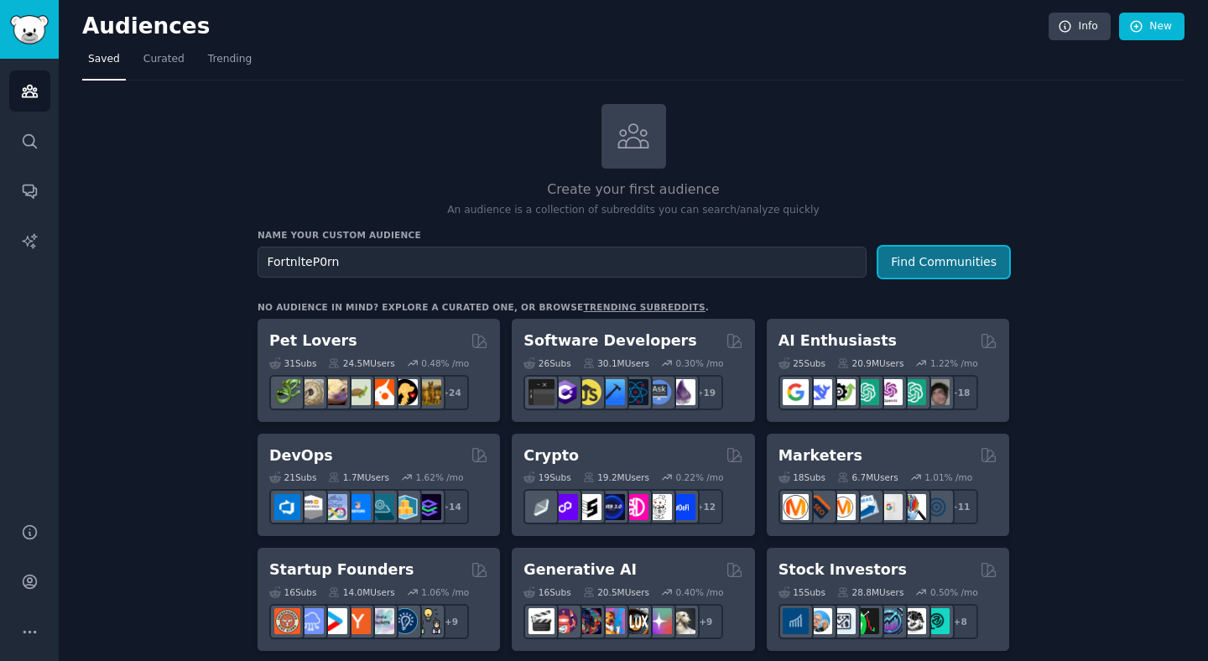
click at [965, 259] on button "Find Communities" at bounding box center [943, 262] width 131 height 31
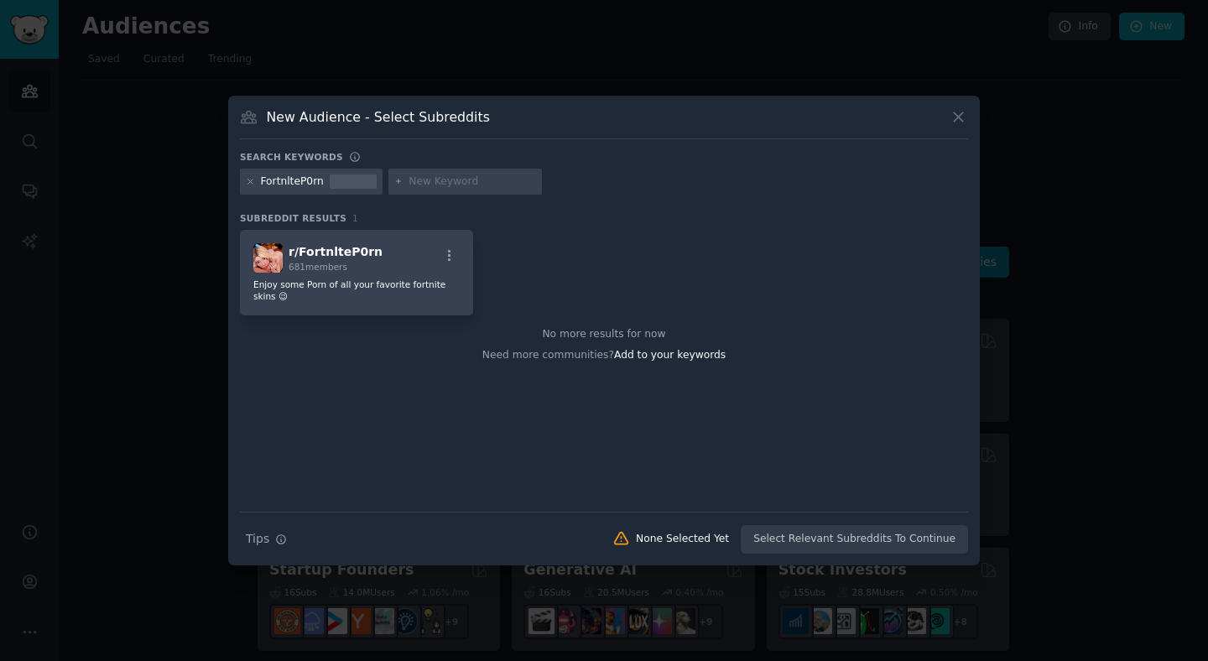
click at [955, 119] on icon at bounding box center [958, 116] width 9 height 9
